Goal: Navigation & Orientation: Find specific page/section

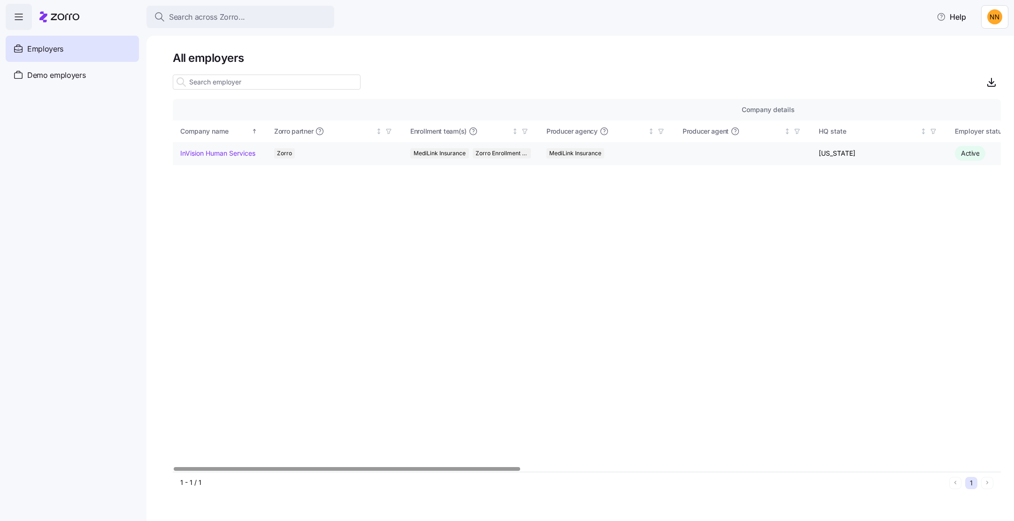
click at [245, 165] on td "InVision Human Services" at bounding box center [220, 153] width 94 height 23
click at [246, 158] on link "InVision Human Services" at bounding box center [217, 153] width 75 height 9
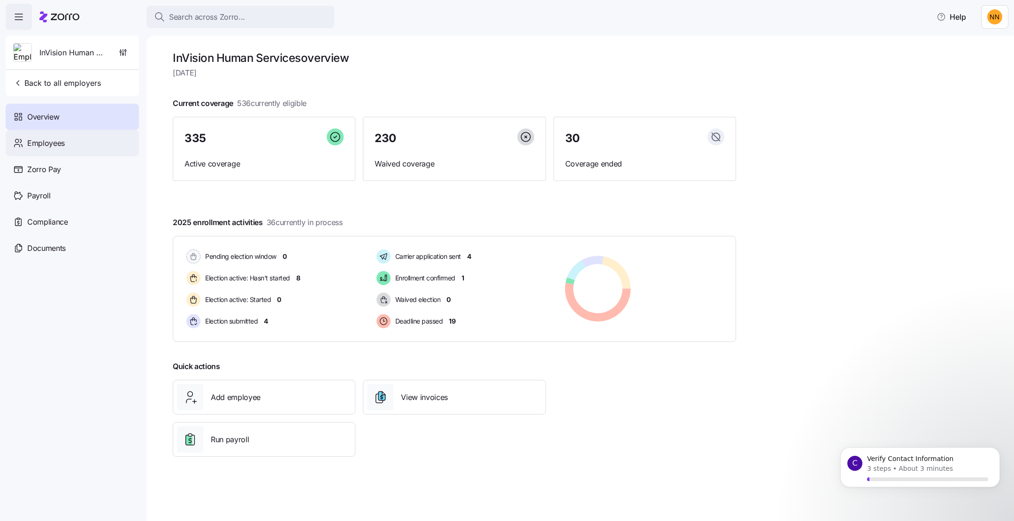
click at [112, 156] on div "Employees" at bounding box center [72, 143] width 133 height 26
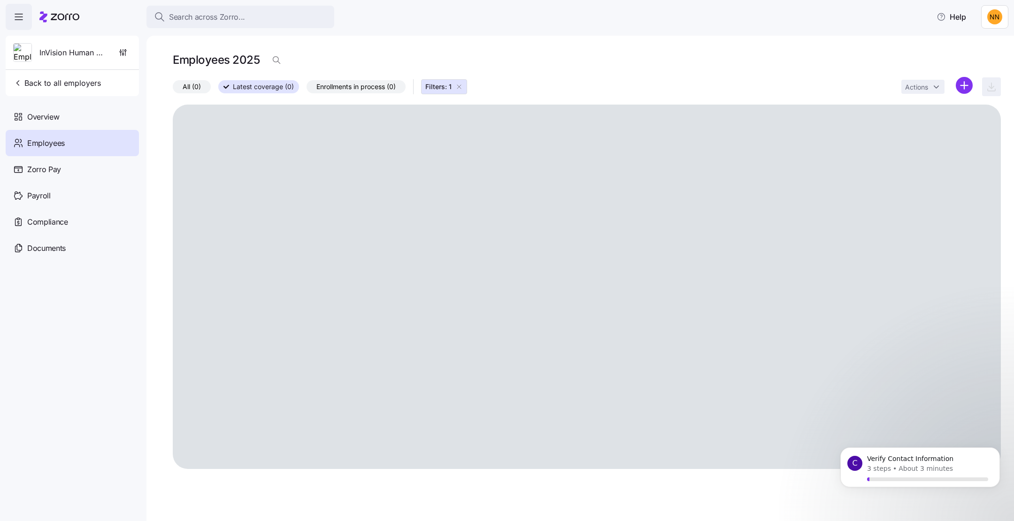
drag, startPoint x: 673, startPoint y: 76, endPoint x: 662, endPoint y: 80, distance: 11.4
click at [673, 69] on div "Employees 2025" at bounding box center [587, 60] width 828 height 19
click at [23, 228] on icon at bounding box center [18, 221] width 10 height 11
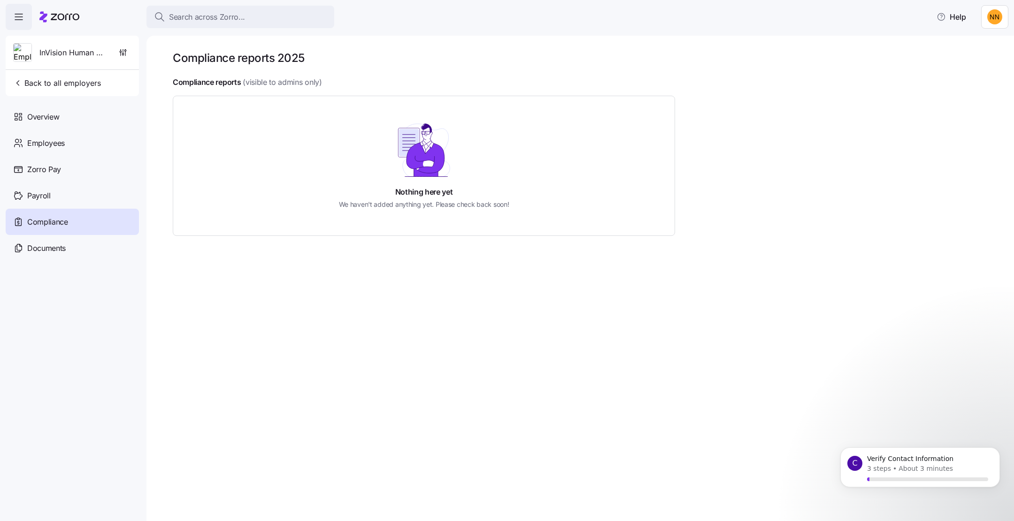
click at [42, 235] on div "Compliance" at bounding box center [72, 222] width 133 height 26
click at [40, 261] on div "Documents" at bounding box center [72, 248] width 133 height 26
click at [45, 254] on span "Documents" at bounding box center [46, 249] width 38 height 12
click at [72, 261] on div "Documents" at bounding box center [72, 248] width 133 height 26
click at [66, 254] on span "Documents" at bounding box center [46, 249] width 38 height 12
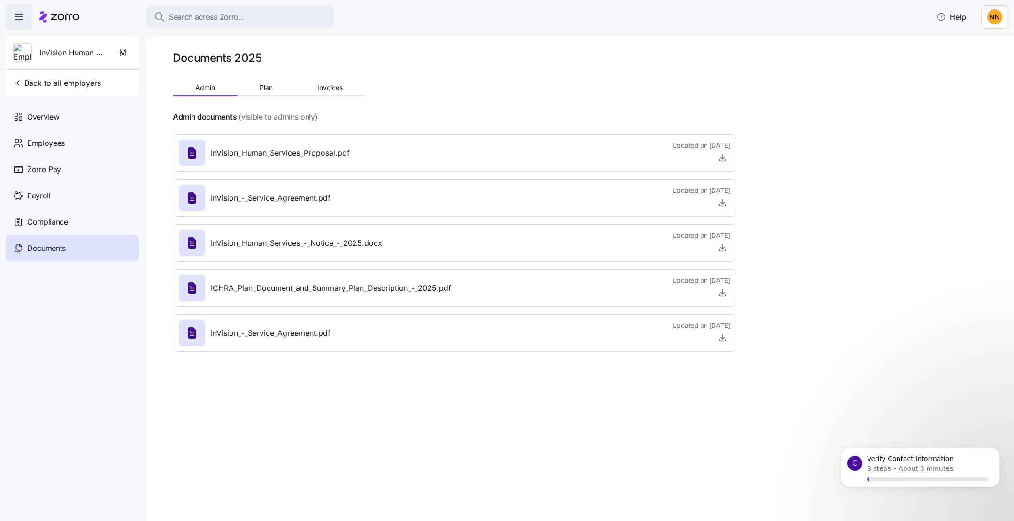
click at [325, 111] on div at bounding box center [454, 103] width 563 height 15
click at [273, 91] on span "Plan" at bounding box center [266, 87] width 13 height 7
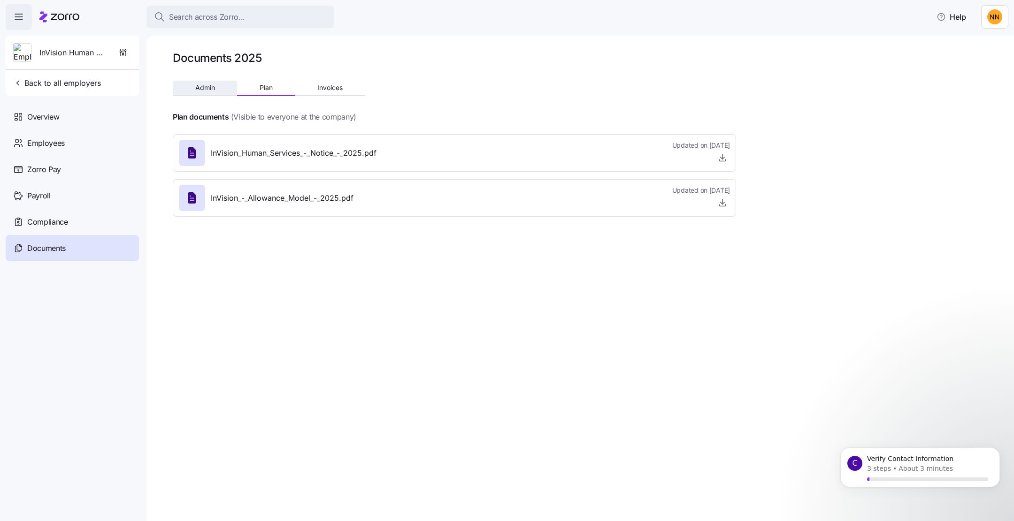
click at [237, 95] on button "Admin" at bounding box center [205, 88] width 64 height 14
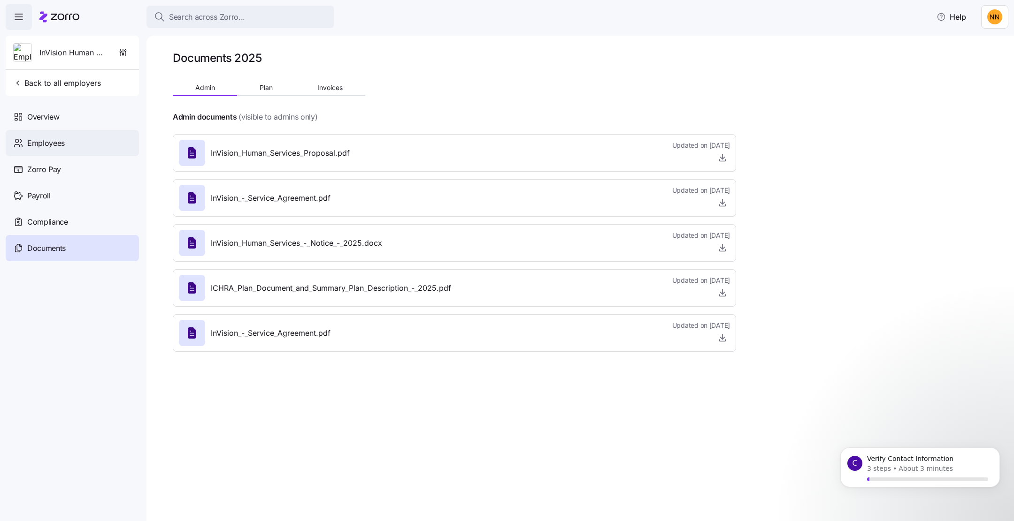
click at [107, 156] on div "Employees" at bounding box center [72, 143] width 133 height 26
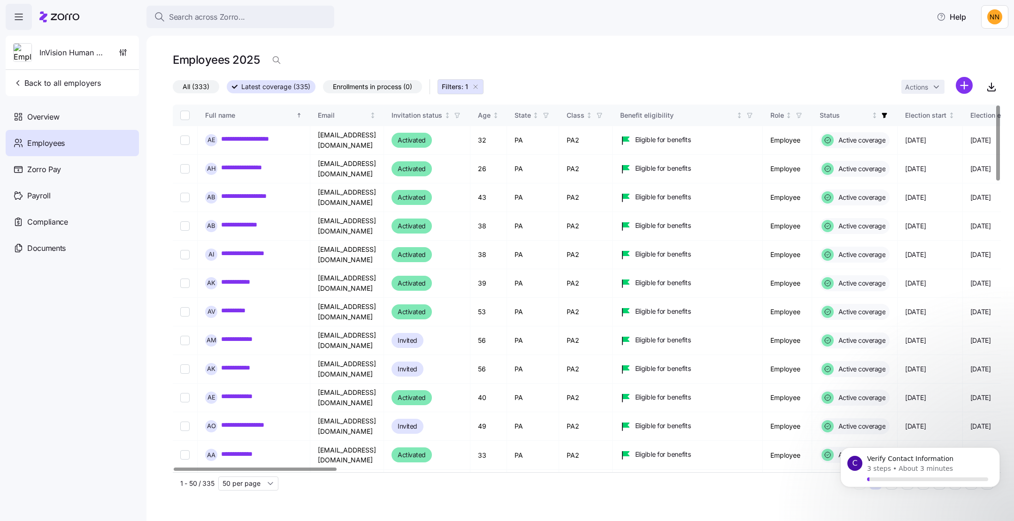
click at [227, 468] on div at bounding box center [255, 469] width 163 height 3
click at [922, 97] on div "Actions" at bounding box center [936, 87] width 71 height 20
click at [57, 123] on span "Overview" at bounding box center [43, 117] width 32 height 12
